Goal: Find specific page/section: Find specific page/section

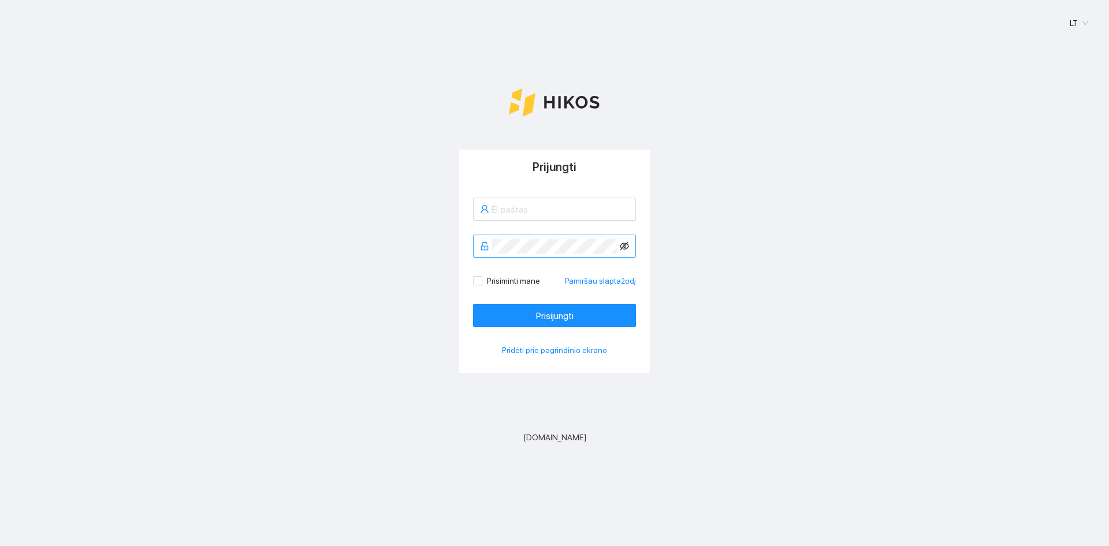
type input "[EMAIL_ADDRESS][DOMAIN_NAME]"
click at [623, 244] on icon "eye-invisible" at bounding box center [624, 245] width 9 height 9
click at [555, 308] on span "Prisijungti" at bounding box center [555, 315] width 38 height 14
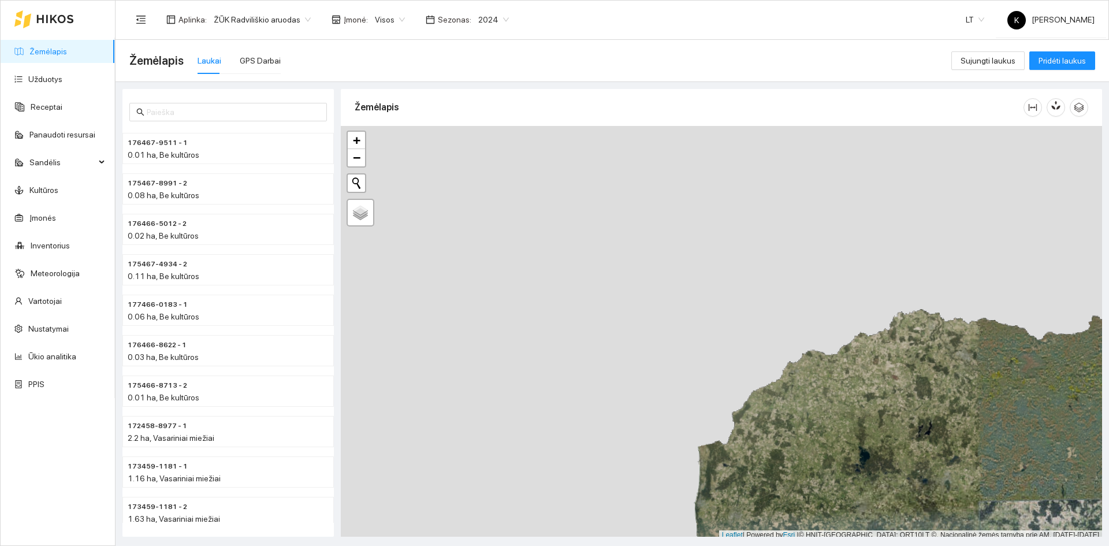
scroll to position [3, 0]
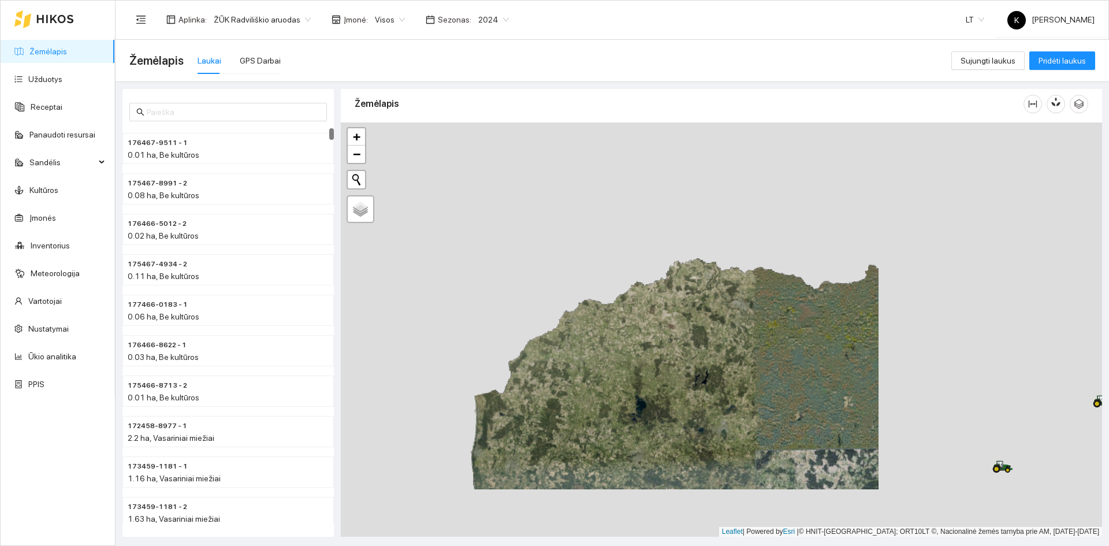
drag, startPoint x: 605, startPoint y: 287, endPoint x: 382, endPoint y: 240, distance: 228.0
click at [382, 240] on div "+ − Nieko nerasta. Bandykite dar kartą. Žemėlapis Palydovas Leaflet | Powered b…" at bounding box center [721, 329] width 761 height 414
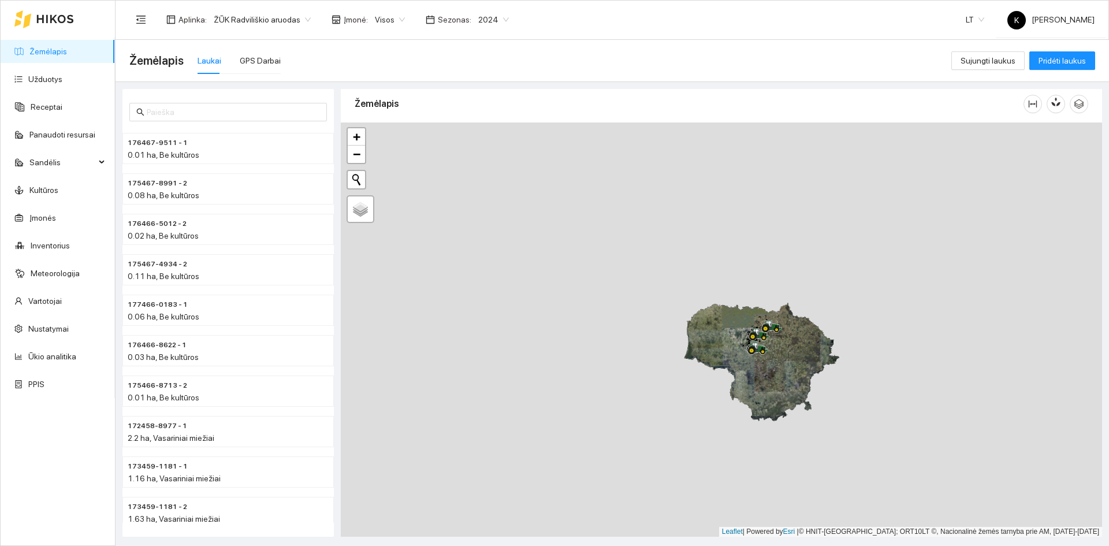
click at [779, 352] on div "+ − Nieko nerasta. Bandykite dar kartą. Žemėlapis Palydovas Leaflet | Powered b…" at bounding box center [721, 329] width 761 height 414
click at [354, 206] on input "Žemėlapis" at bounding box center [355, 206] width 8 height 8
radio input "true"
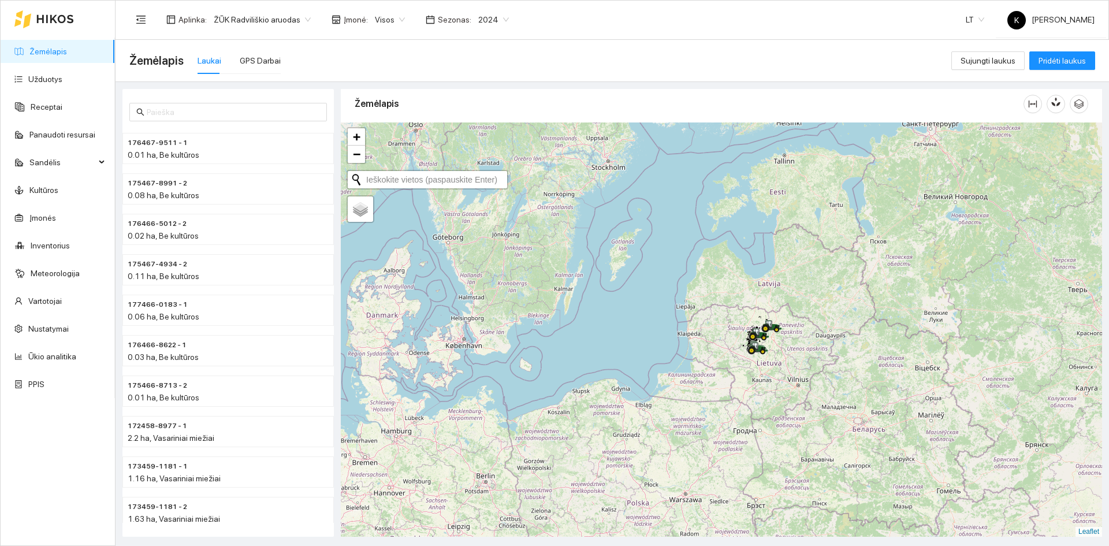
click at [355, 176] on button "Initiate a new search" at bounding box center [356, 179] width 17 height 17
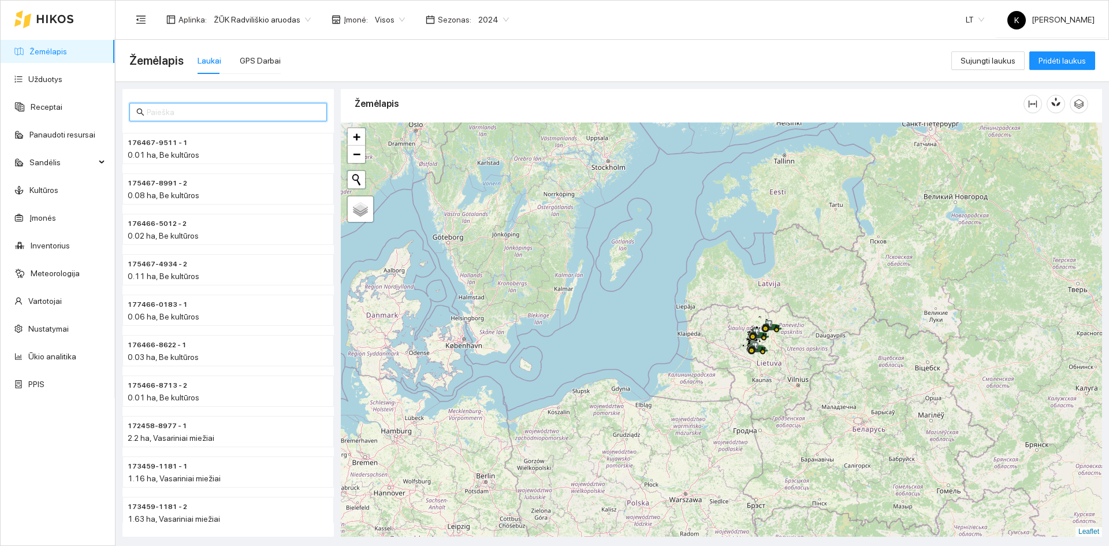
click at [157, 112] on input "text" at bounding box center [233, 112] width 173 height 13
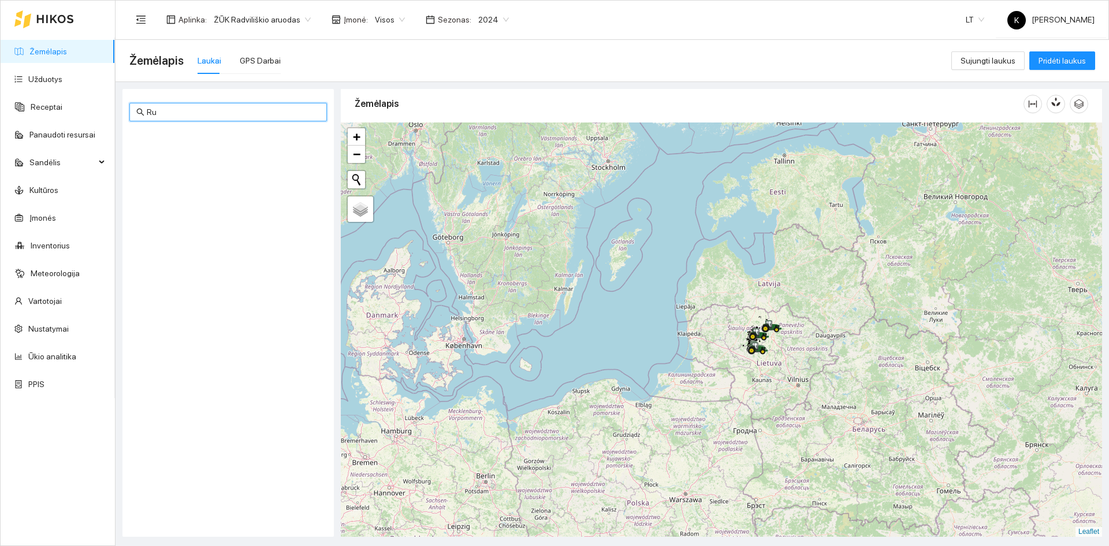
type input "R"
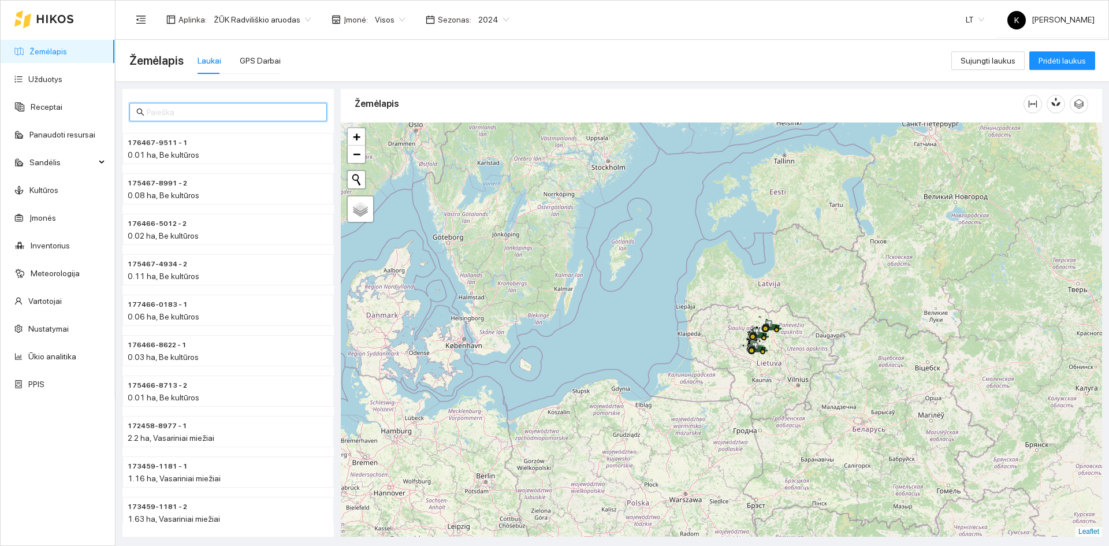
click at [350, 20] on span "Įmonė :" at bounding box center [356, 19] width 24 height 13
click at [332, 18] on icon "shop" at bounding box center [336, 19] width 9 height 9
click at [377, 18] on body "Žemėlapis Užduotys Receptai Panaudoti resursai Sandėlis Kultūros Įmonės Invento…" at bounding box center [554, 273] width 1109 height 546
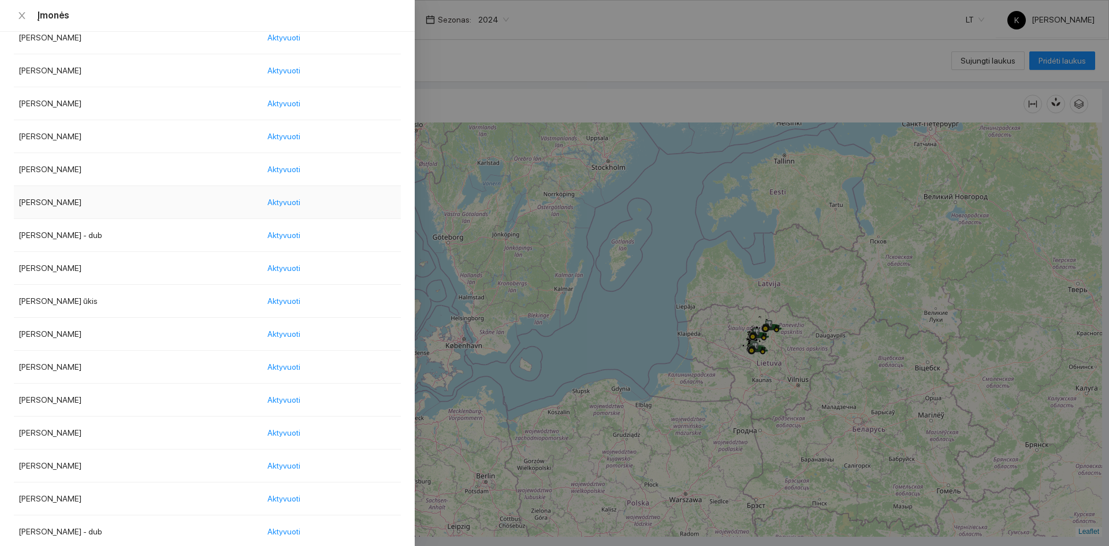
scroll to position [867, 0]
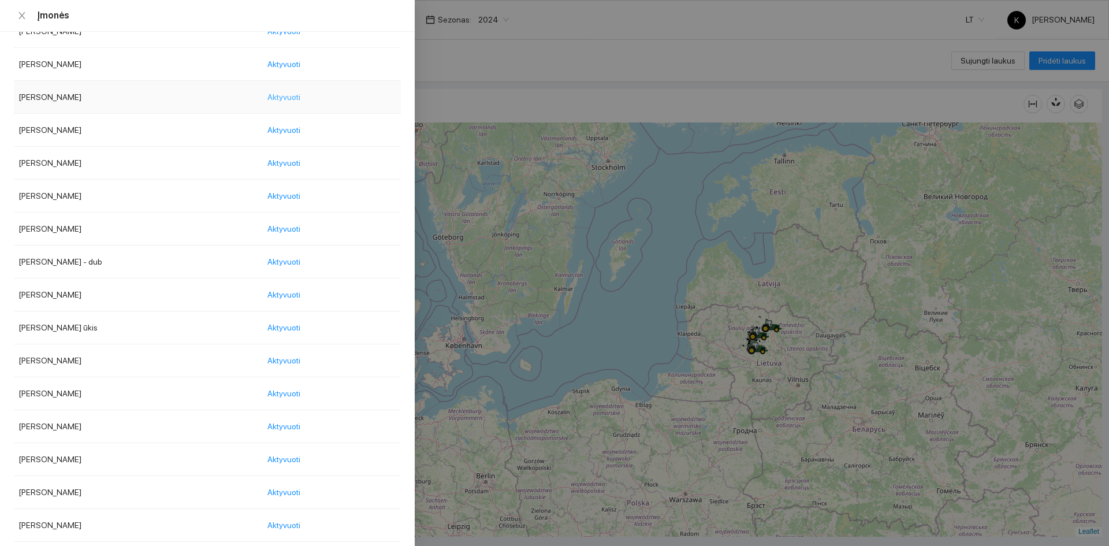
click at [300, 97] on span "Aktyvuoti" at bounding box center [283, 97] width 33 height 13
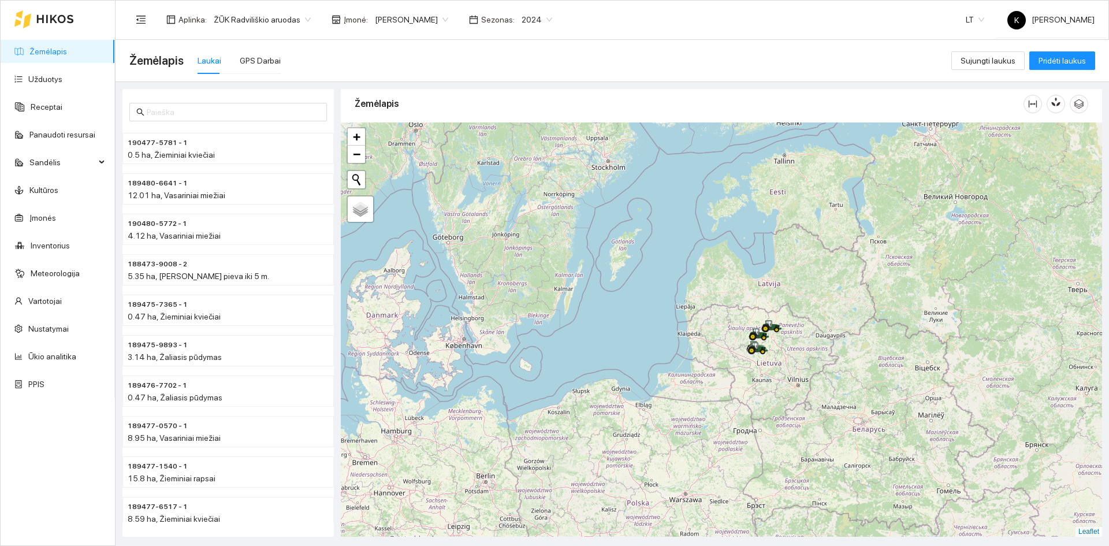
click at [469, 19] on icon "calendar" at bounding box center [473, 19] width 9 height 9
click at [470, 16] on icon "calendar" at bounding box center [474, 19] width 8 height 8
click at [469, 19] on icon "calendar" at bounding box center [473, 19] width 9 height 9
click at [481, 16] on span "Sezonas :" at bounding box center [498, 19] width 34 height 13
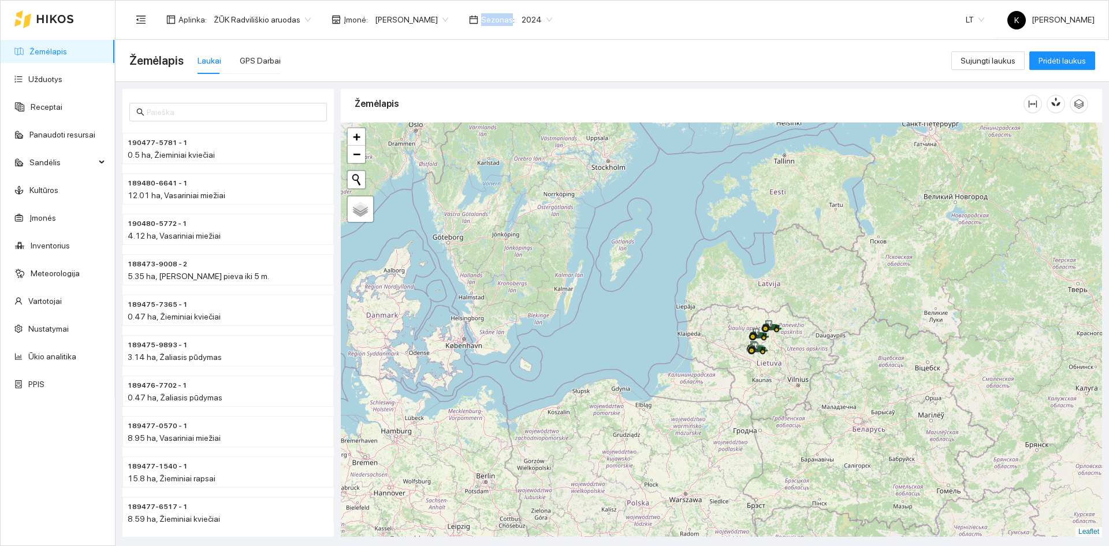
click at [481, 16] on span "Sezonas :" at bounding box center [498, 19] width 34 height 13
click at [481, 21] on span "Sezonas :" at bounding box center [498, 19] width 34 height 13
click at [522, 20] on span "2024" at bounding box center [537, 19] width 31 height 17
click at [511, 135] on div "2025" at bounding box center [511, 134] width 30 height 13
click at [173, 154] on span "62.22 ha, Žieminiai kviečiai" at bounding box center [176, 154] width 96 height 9
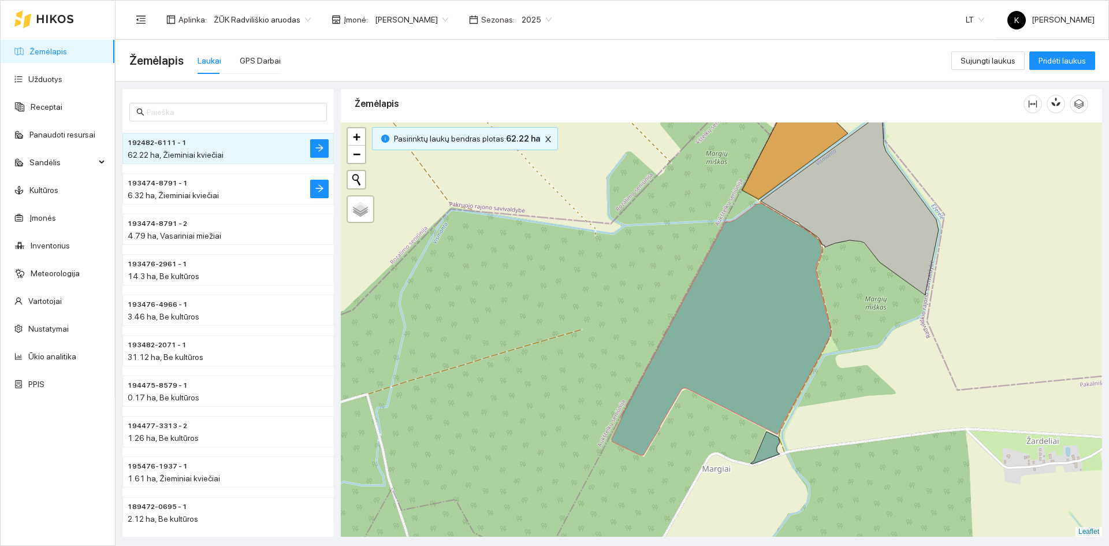
click at [141, 195] on span "6.32 ha, Žieminiai kviečiai" at bounding box center [173, 195] width 91 height 9
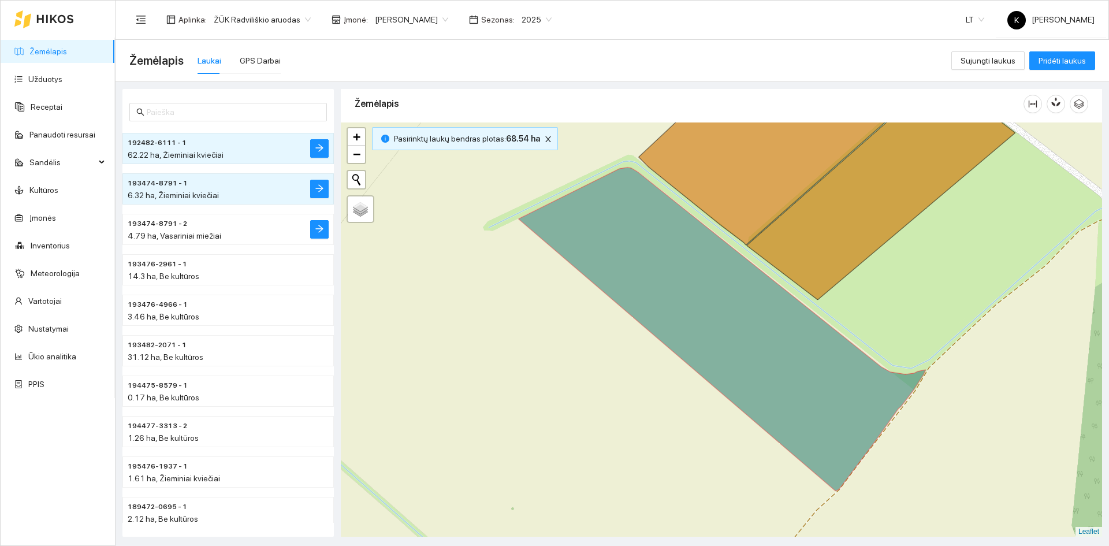
click at [169, 235] on span "4.79 ha, Vasariniai miežiai" at bounding box center [175, 235] width 94 height 9
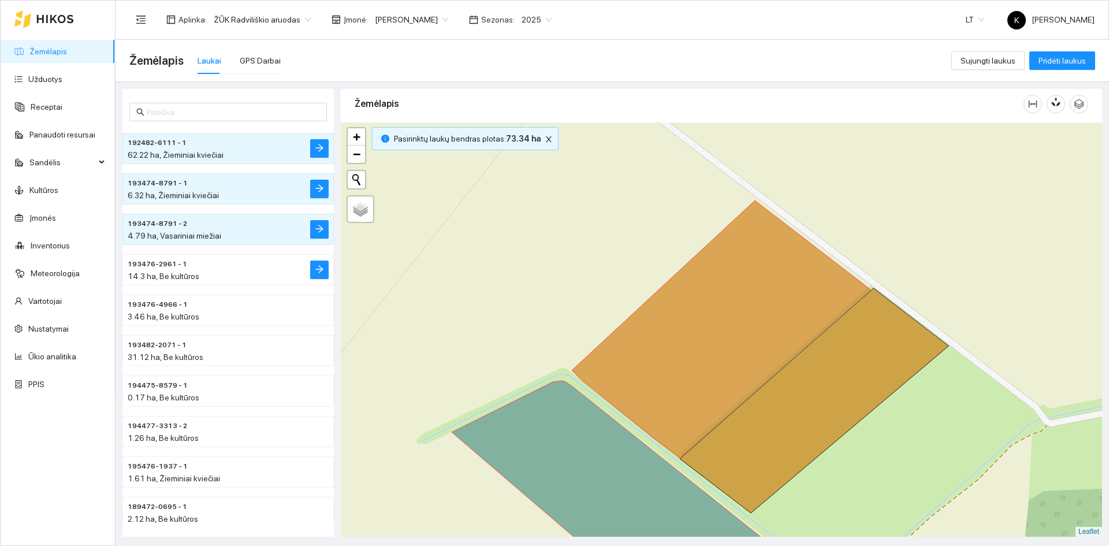
click at [166, 276] on span "14.3 ha, Be kultūros" at bounding box center [164, 276] width 72 height 9
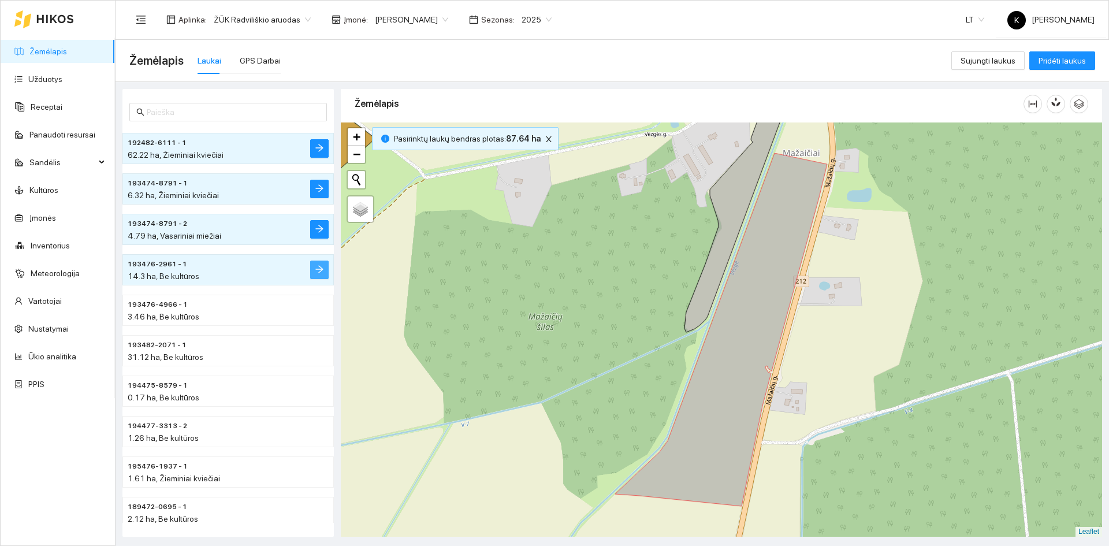
click at [319, 267] on icon "arrow-right" at bounding box center [319, 269] width 9 height 9
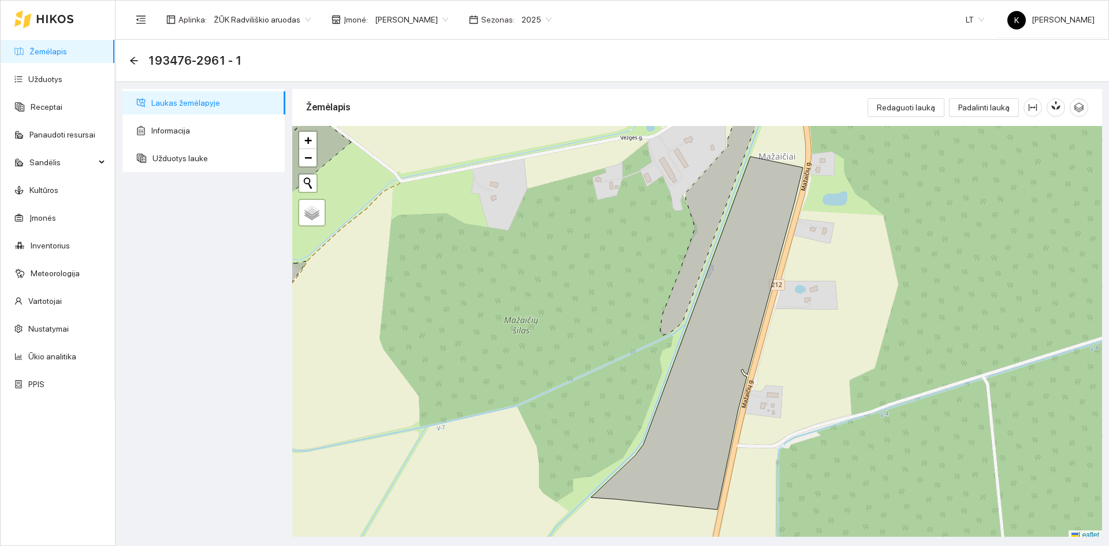
scroll to position [3, 0]
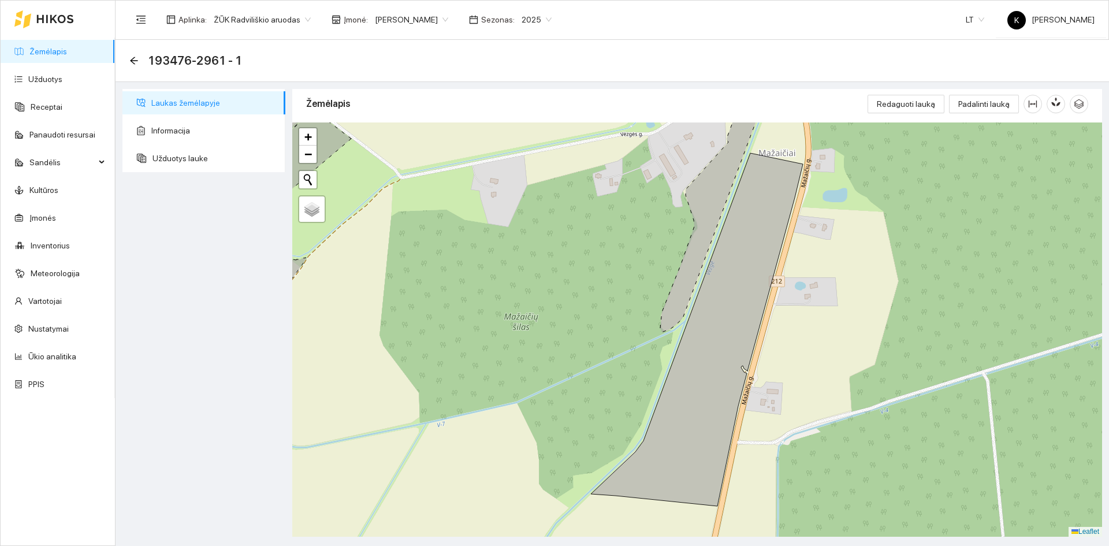
click at [704, 210] on icon at bounding box center [715, 208] width 110 height 250
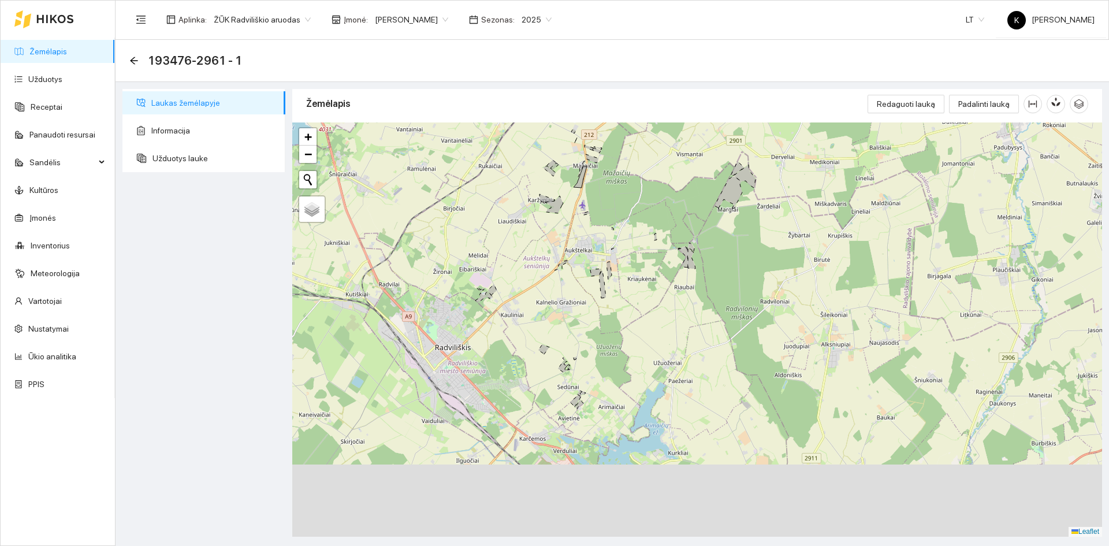
drag, startPoint x: 624, startPoint y: 438, endPoint x: 569, endPoint y: 300, distance: 148.0
click at [569, 300] on div "+ − Nieko nerasta. Bandykite dar kartą. Žemėlapis Palydovas Leaflet" at bounding box center [697, 329] width 810 height 414
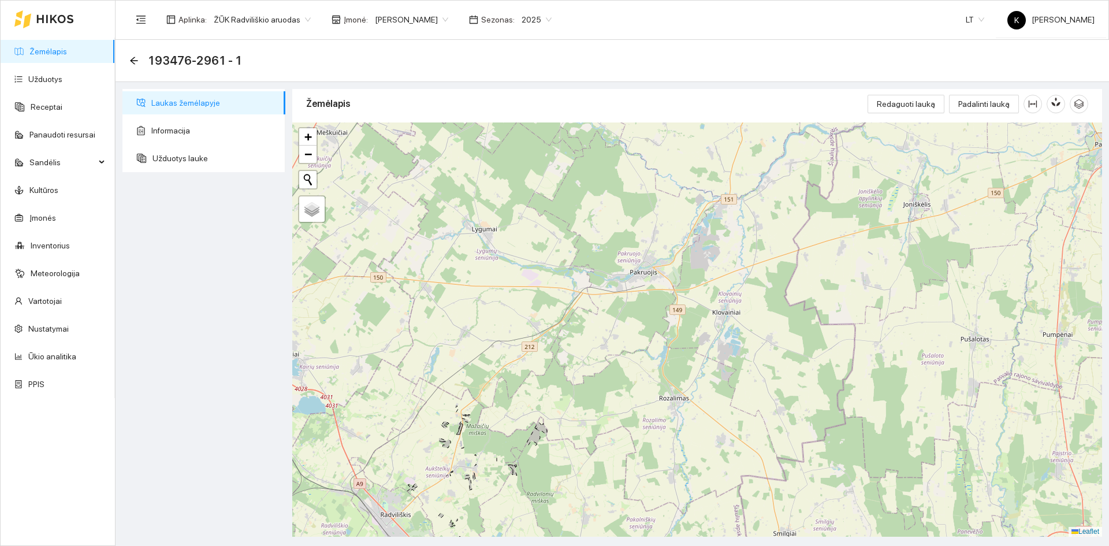
drag, startPoint x: 962, startPoint y: 310, endPoint x: 660, endPoint y: 494, distance: 353.9
click at [660, 494] on div "+ − Nieko nerasta. Bandykite dar kartą. Žemėlapis Palydovas Leaflet" at bounding box center [697, 329] width 810 height 414
click at [459, 433] on icon at bounding box center [459, 428] width 6 height 11
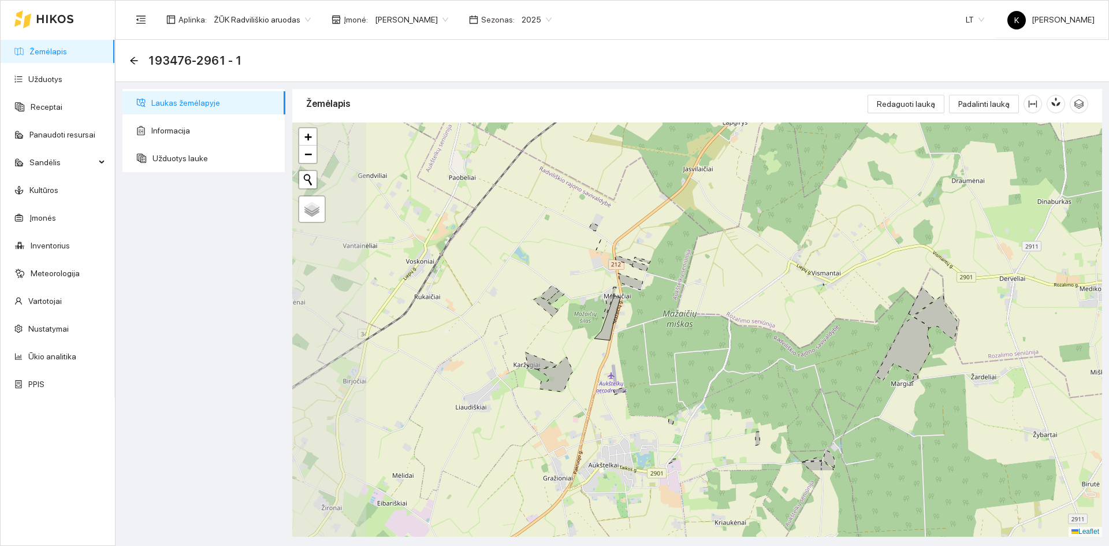
drag, startPoint x: 503, startPoint y: 441, endPoint x: 644, endPoint y: 333, distance: 178.0
click at [644, 333] on div "+ − Nieko nerasta. Bandykite dar kartą. Žemėlapis Palydovas Leaflet" at bounding box center [697, 329] width 810 height 414
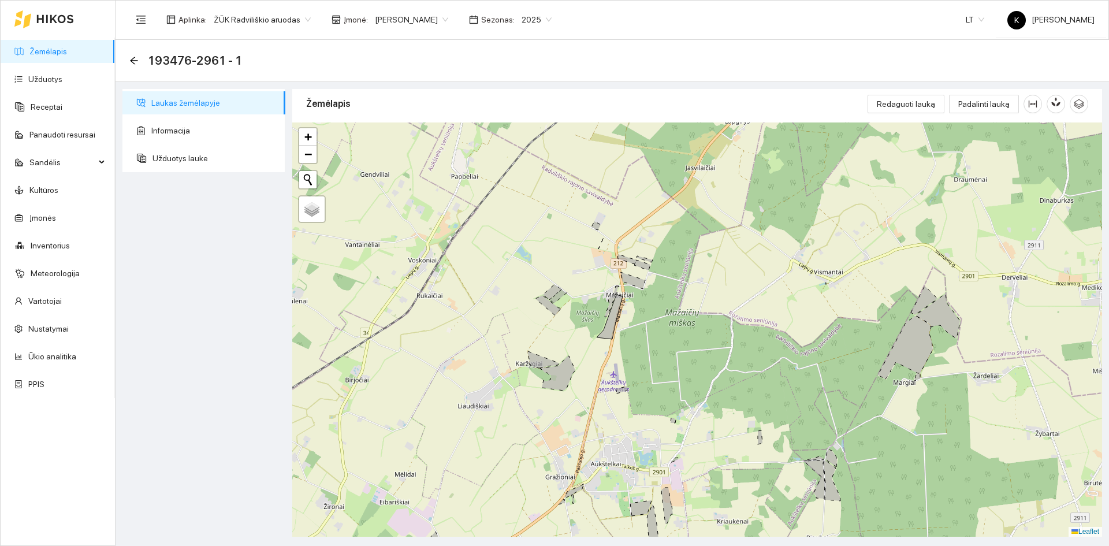
click at [558, 380] on icon at bounding box center [557, 373] width 35 height 35
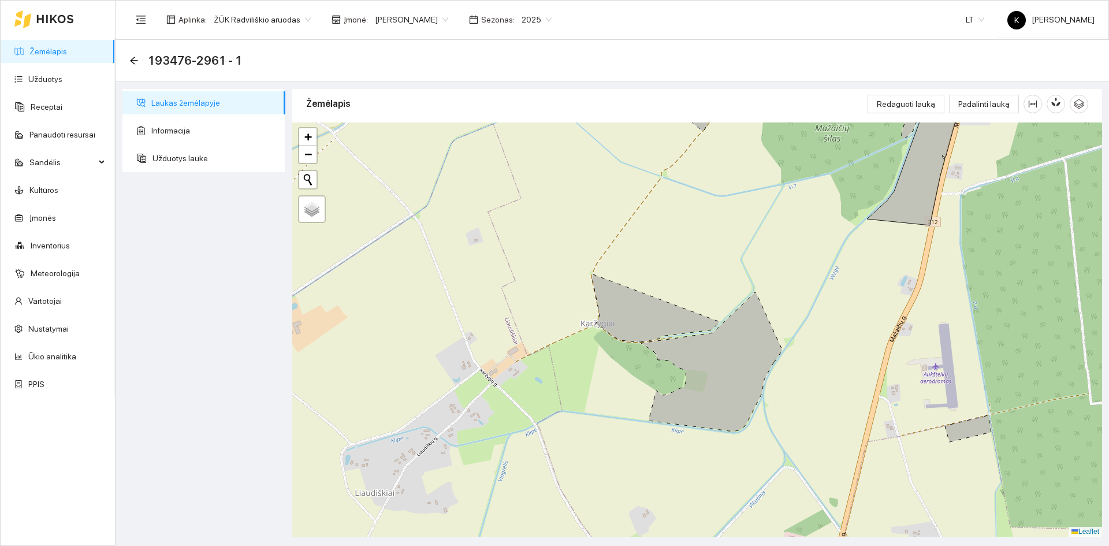
drag, startPoint x: 427, startPoint y: 472, endPoint x: 589, endPoint y: 490, distance: 163.3
click at [589, 490] on div "+ − Nieko nerasta. Bandykite dar kartą. Žemėlapis Palydovas Leaflet" at bounding box center [697, 329] width 810 height 414
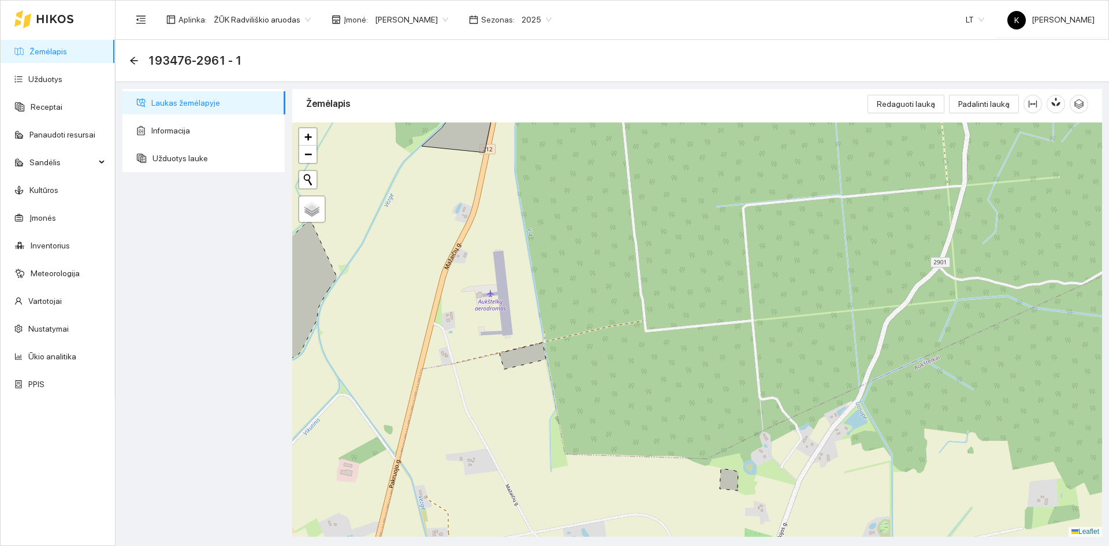
drag, startPoint x: 978, startPoint y: 483, endPoint x: 535, endPoint y: 404, distance: 450.1
click at [535, 404] on div "+ − Nieko nerasta. Bandykite dar kartą. Žemėlapis Palydovas Leaflet" at bounding box center [697, 329] width 810 height 414
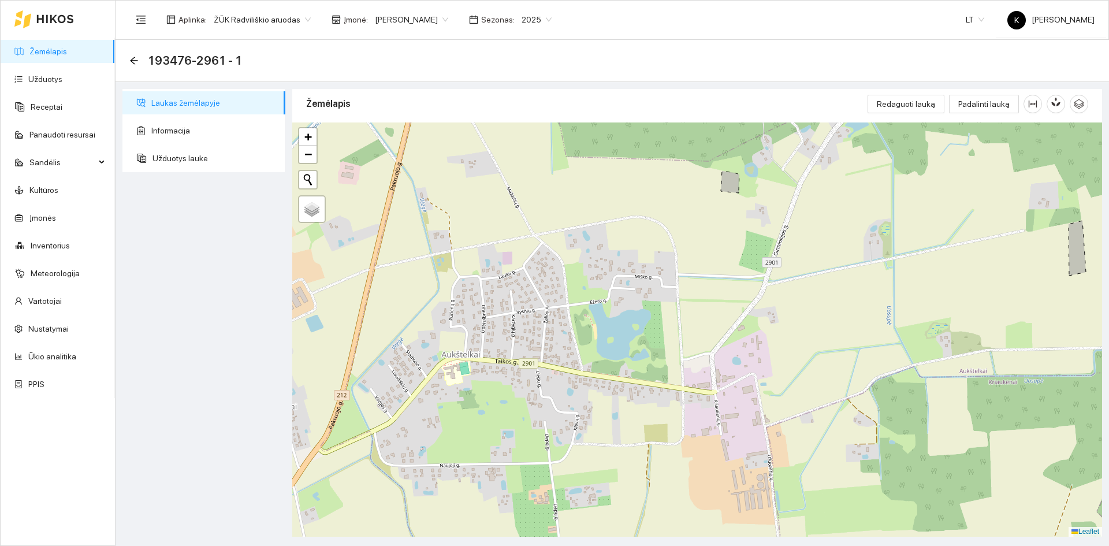
drag, startPoint x: 713, startPoint y: 444, endPoint x: 714, endPoint y: 146, distance: 297.5
click at [714, 146] on div "+ − Nieko nerasta. Bandykite dar kartą. Žemėlapis Palydovas Leaflet" at bounding box center [697, 329] width 810 height 414
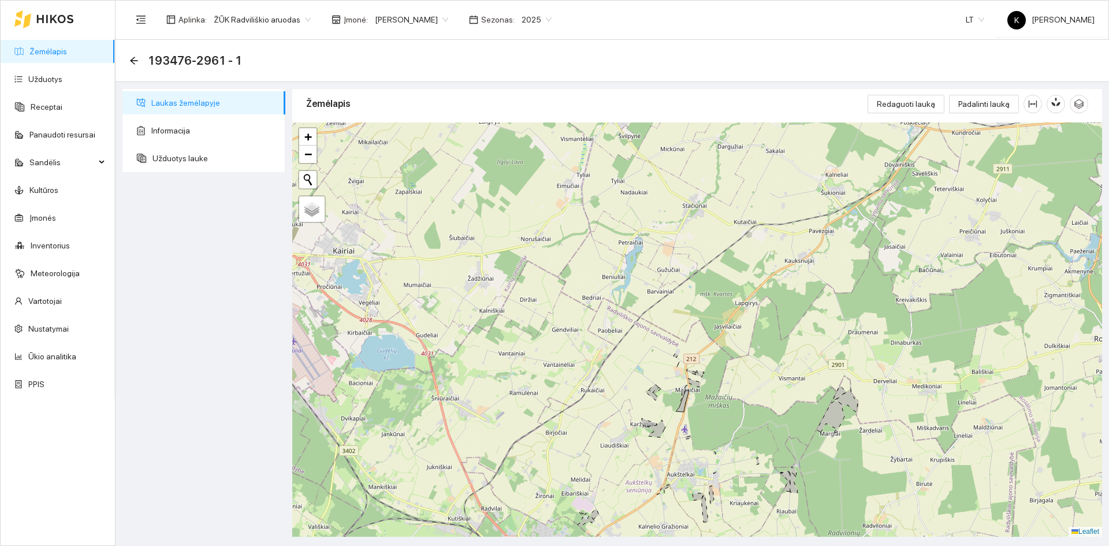
click at [795, 486] on icon at bounding box center [794, 482] width 8 height 21
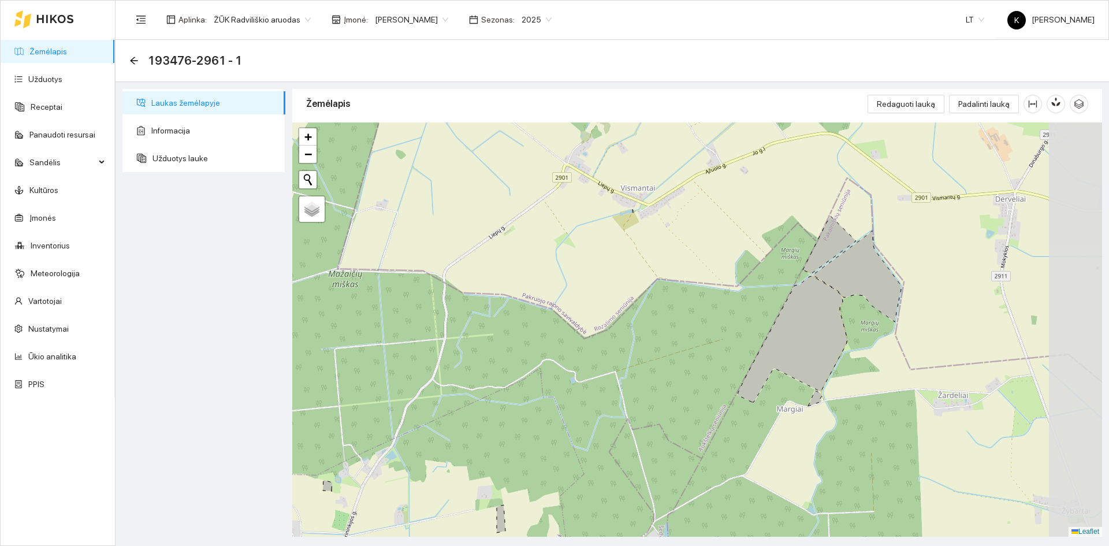
drag, startPoint x: 995, startPoint y: 217, endPoint x: 850, endPoint y: 351, distance: 197.9
click at [850, 351] on div "+ − Nieko nerasta. Bandykite dar kartą. Žemėlapis Palydovas Leaflet" at bounding box center [697, 329] width 810 height 414
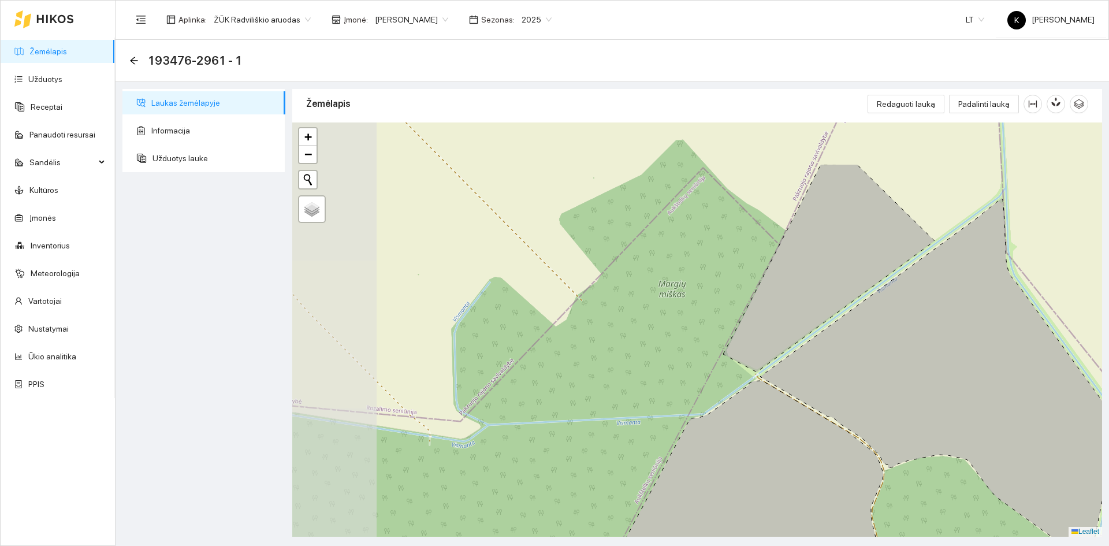
drag, startPoint x: 559, startPoint y: 226, endPoint x: 907, endPoint y: 296, distance: 354.9
click at [907, 296] on icon at bounding box center [937, 381] width 355 height 366
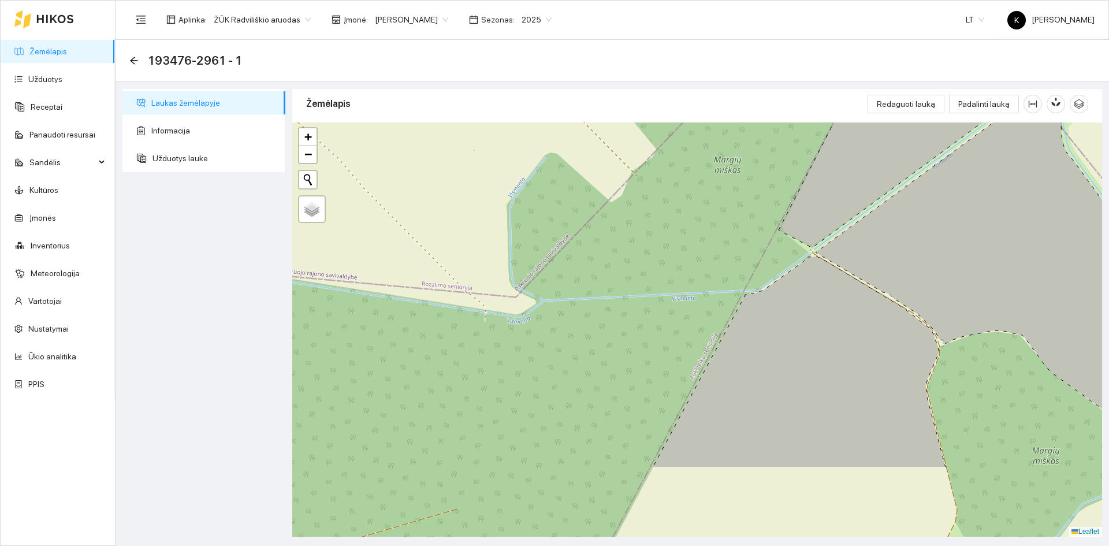
drag, startPoint x: 763, startPoint y: 452, endPoint x: 794, endPoint y: 341, distance: 115.4
click at [794, 341] on icon at bounding box center [799, 362] width 293 height 211
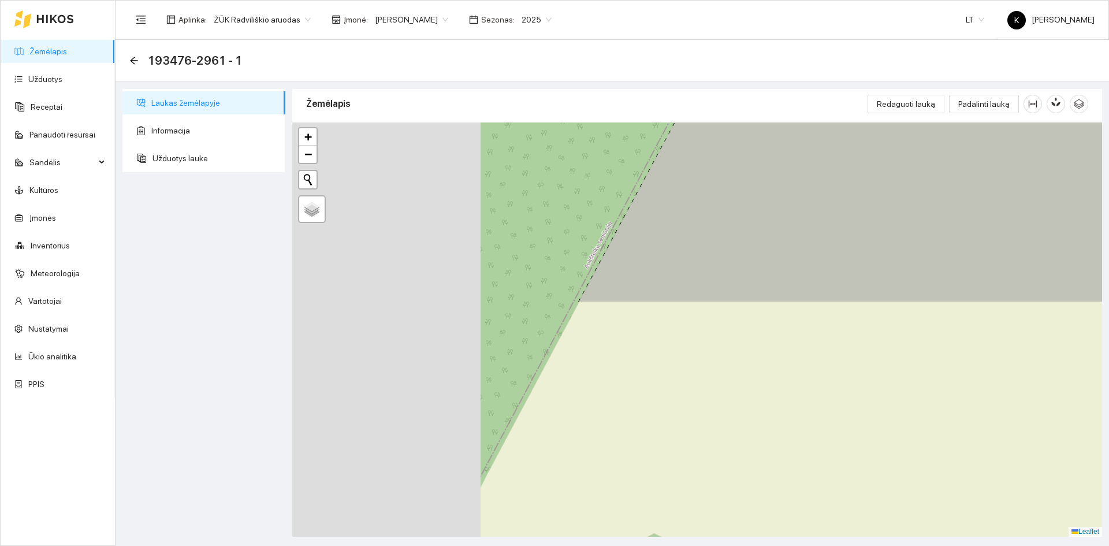
drag, startPoint x: 763, startPoint y: 444, endPoint x: 960, endPoint y: 168, distance: 338.9
click at [960, 168] on icon at bounding box center [905, 53] width 655 height 498
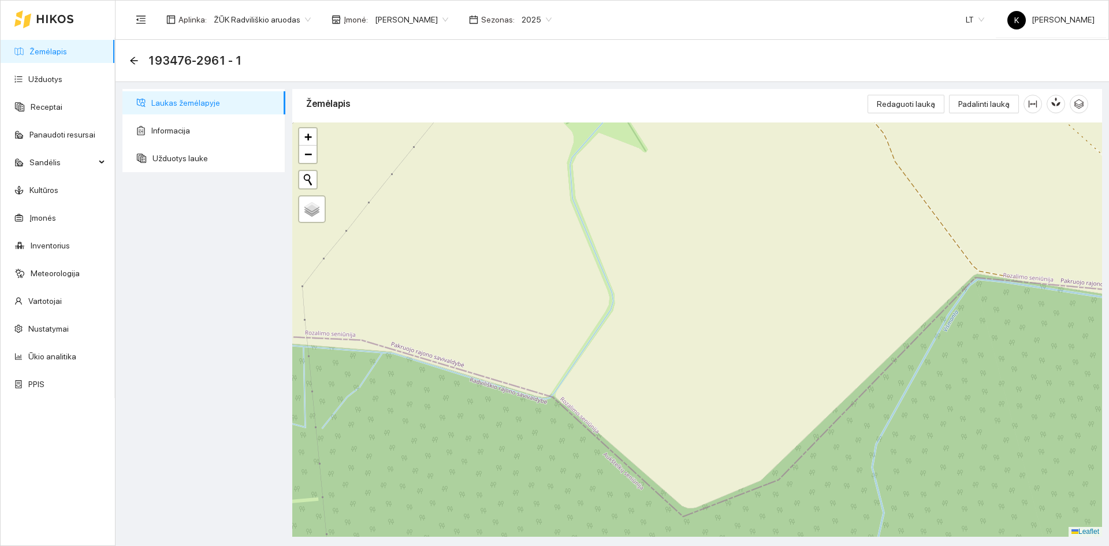
click at [422, 20] on body "Žemėlapis Užduotys Receptai Panaudoti resursai Sandėlis Kultūros Įmonės Invento…" at bounding box center [554, 273] width 1109 height 546
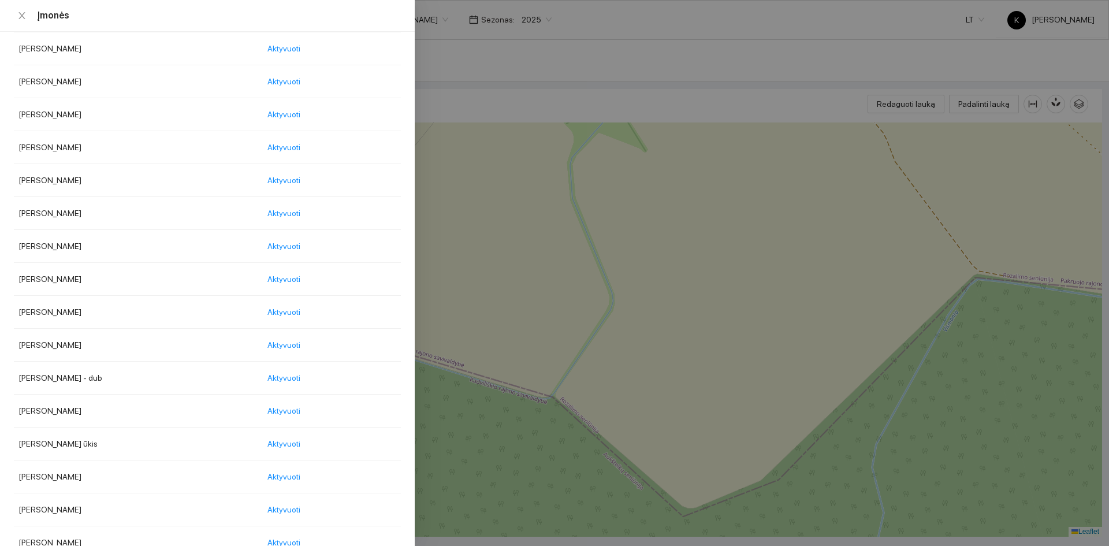
scroll to position [751, 0]
